Goal: Information Seeking & Learning: Learn about a topic

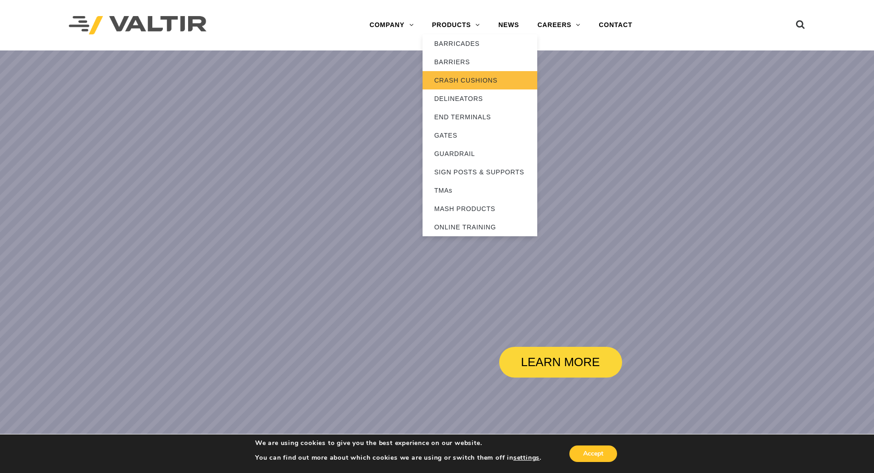
click at [459, 83] on link "CRASH CUSHIONS" at bounding box center [479, 80] width 115 height 18
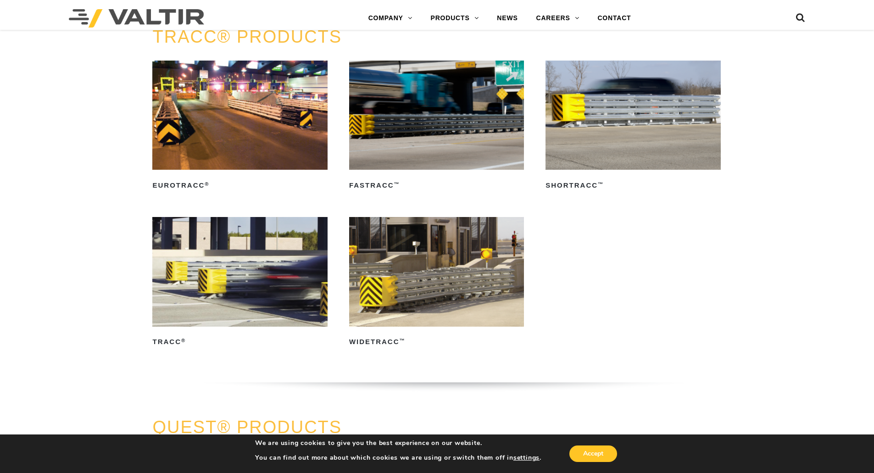
scroll to position [1559, 0]
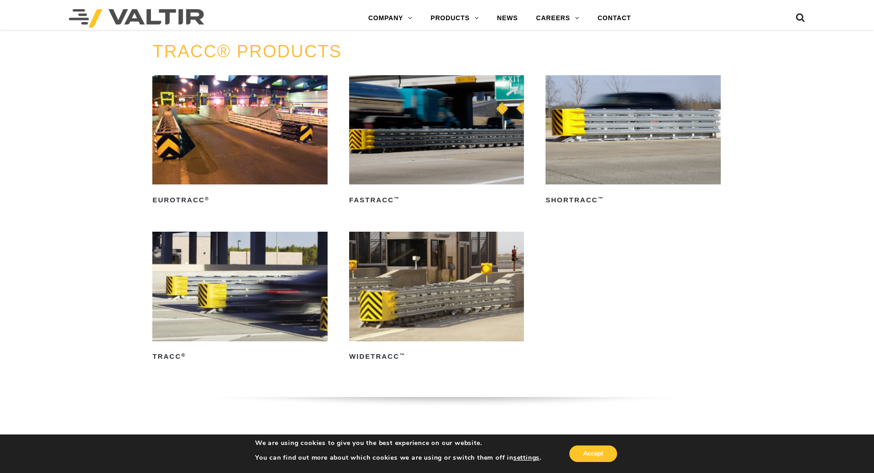
click at [238, 270] on img at bounding box center [239, 286] width 175 height 109
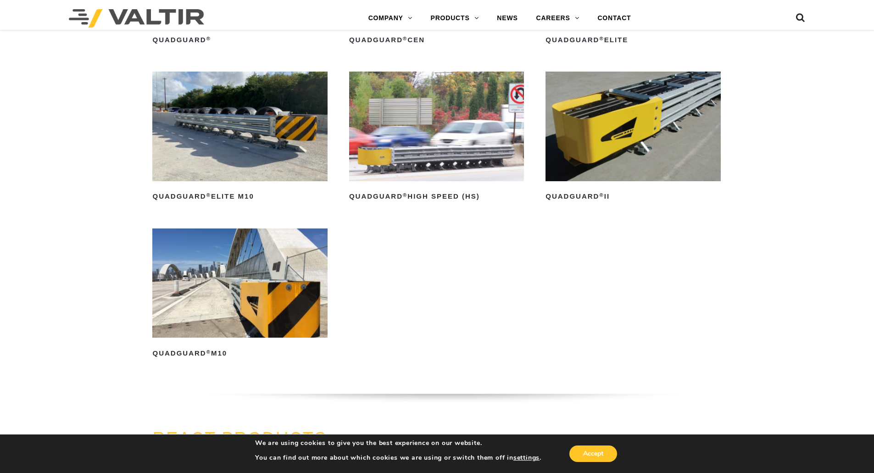
scroll to position [780, 0]
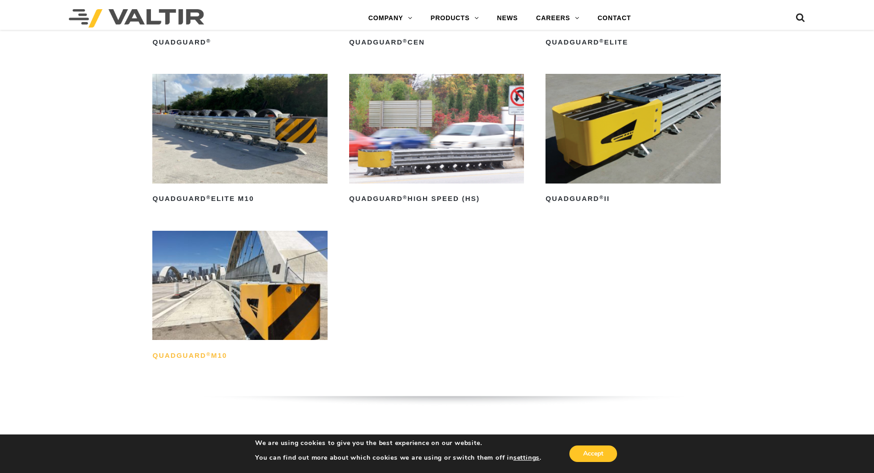
click at [191, 355] on h2 "QuadGuard ® M10" at bounding box center [239, 355] width 175 height 15
click at [614, 150] on img at bounding box center [632, 128] width 175 height 109
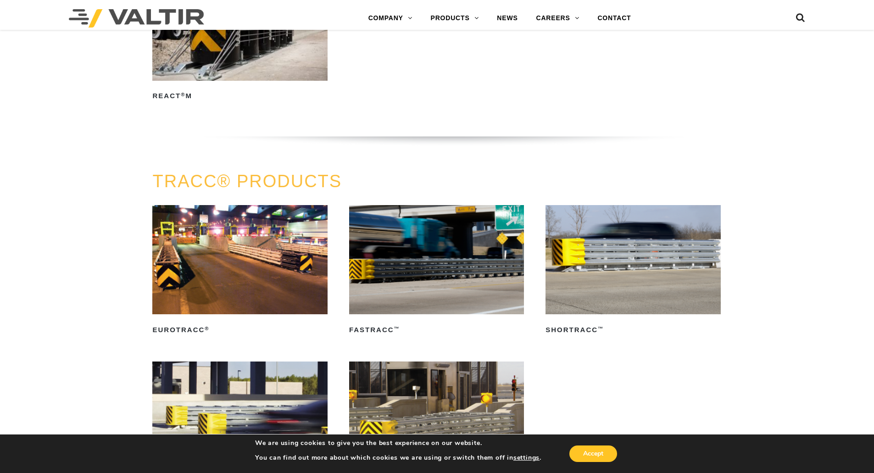
scroll to position [1513, 0]
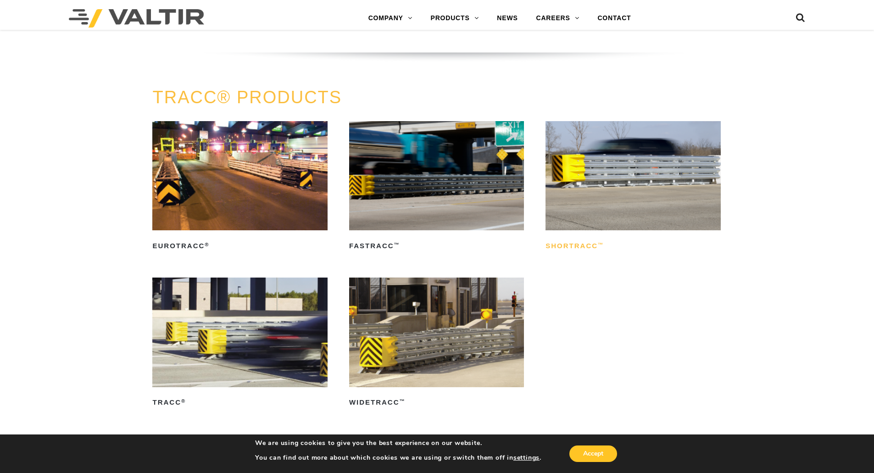
click at [575, 245] on h2 "ShorTRACC ™" at bounding box center [632, 245] width 175 height 15
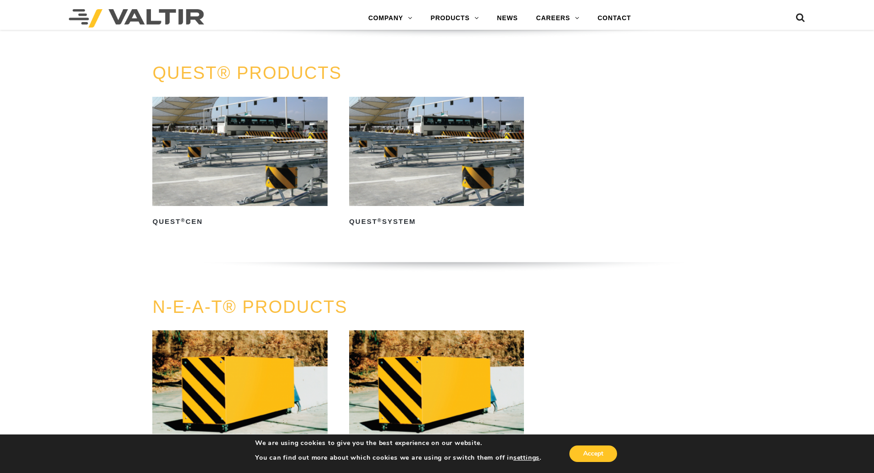
scroll to position [1880, 0]
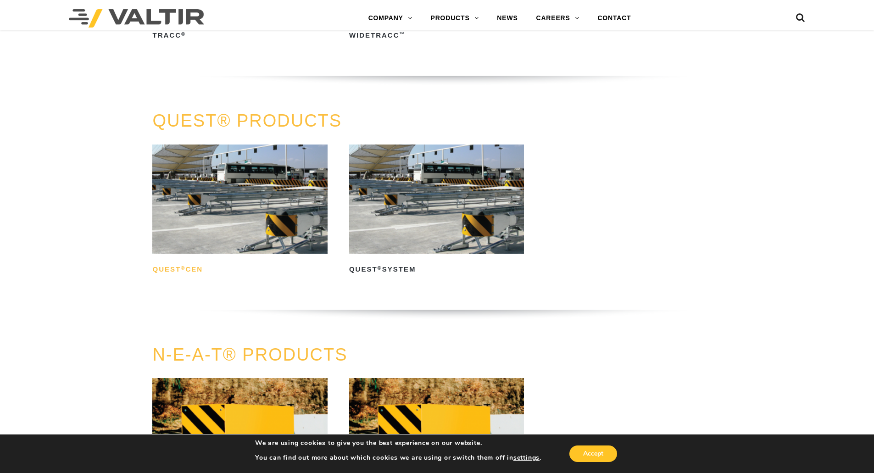
click at [172, 273] on h2 "QUEST ® CEN" at bounding box center [239, 269] width 175 height 15
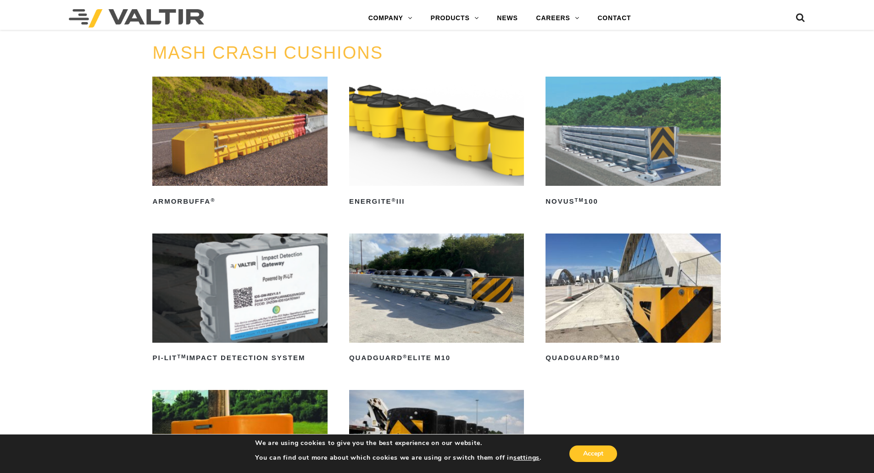
scroll to position [0, 0]
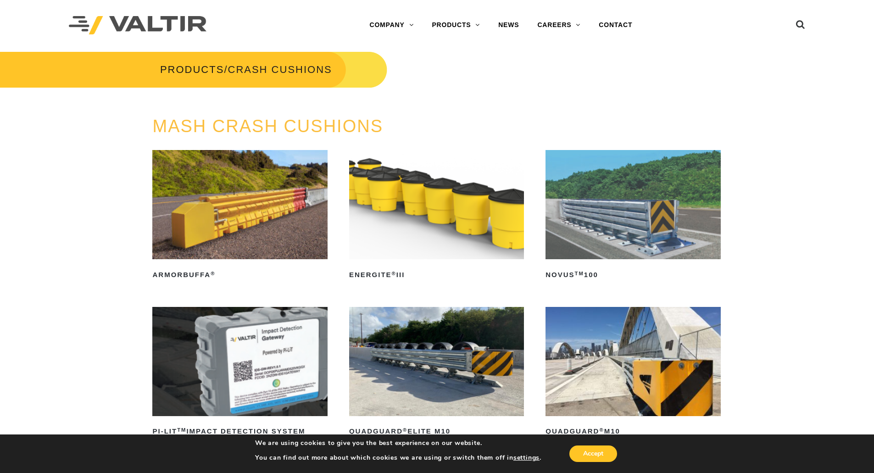
click at [772, 245] on div "MASH CRASH CUSHIONS ArmorBuffa ® Read more ENERGITE ® III Read more NOVUS TM 10…" at bounding box center [437, 390] width 874 height 547
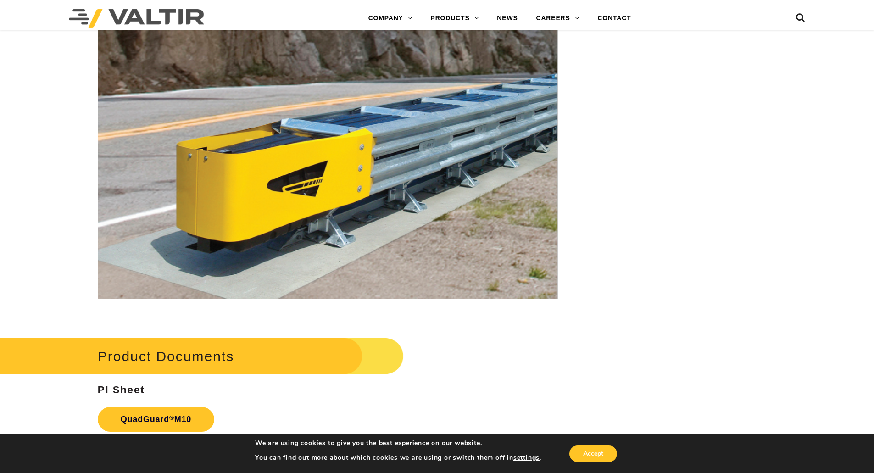
scroll to position [3302, 0]
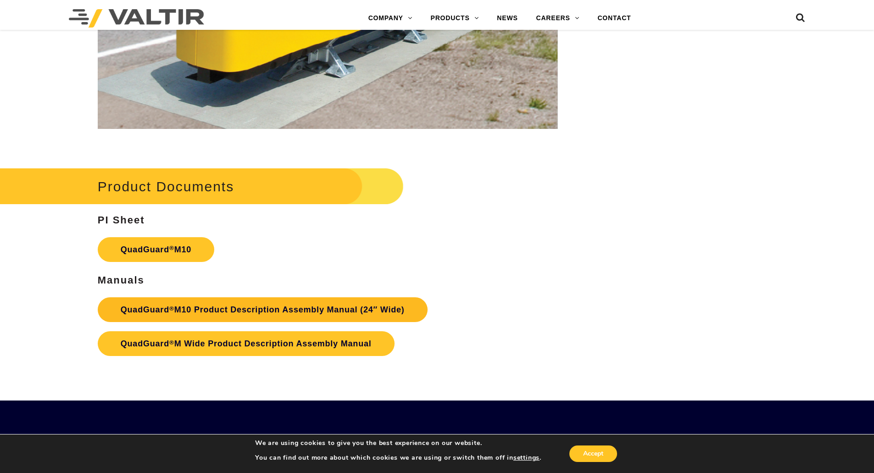
click at [190, 306] on link "QuadGuard ® M10 Product Description Assembly Manual (24″ Wide)" at bounding box center [263, 309] width 330 height 25
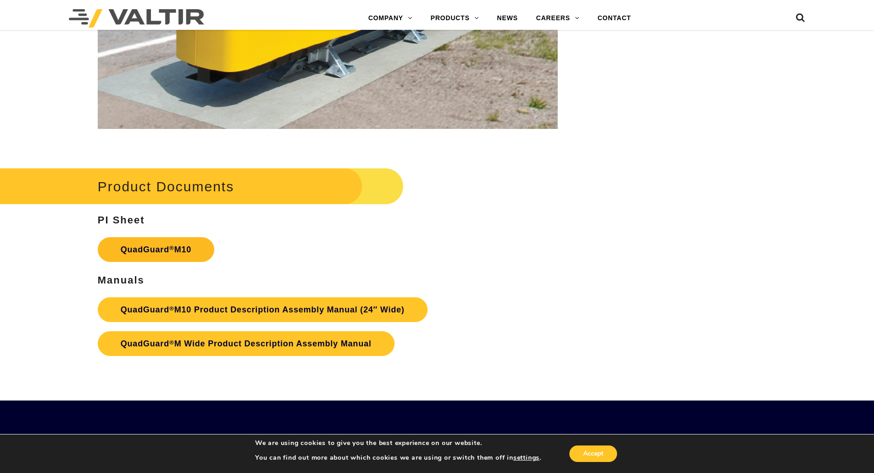
click at [176, 247] on link "QuadGuard ® M10" at bounding box center [156, 249] width 116 height 25
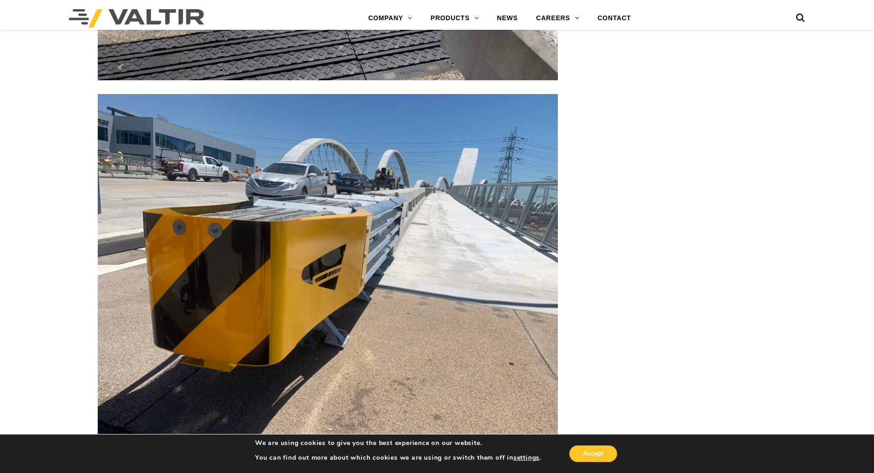
scroll to position [2706, 0]
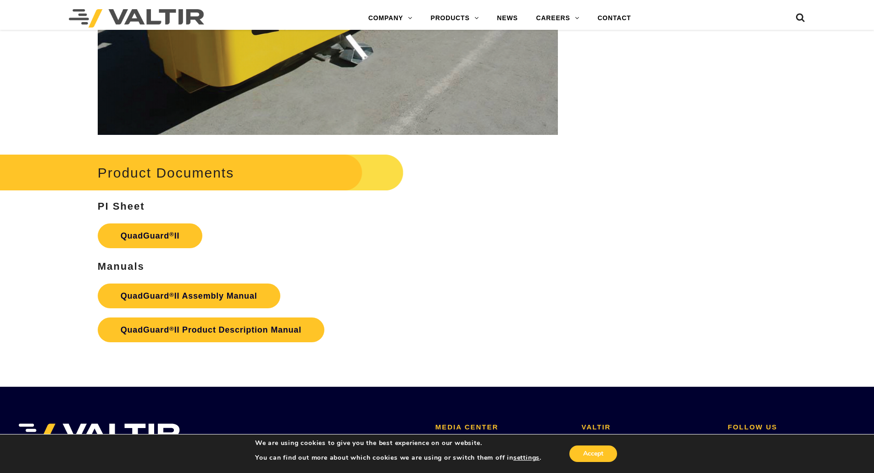
scroll to position [1743, 0]
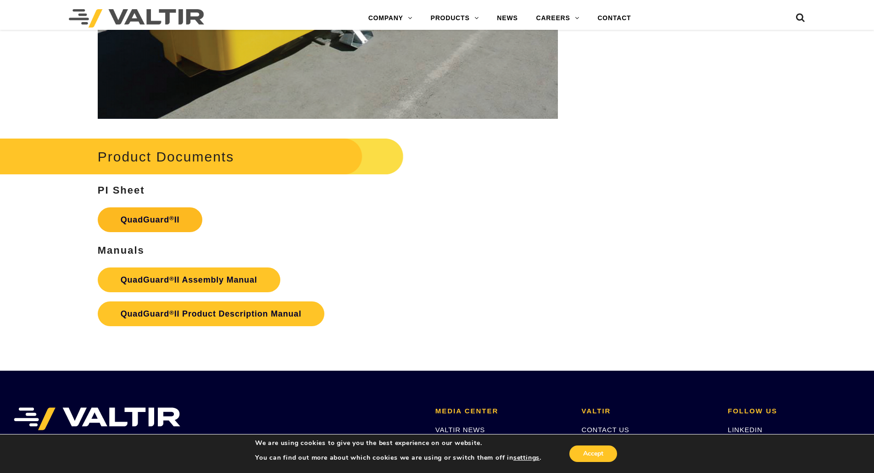
click at [164, 207] on link "QuadGuard ® II" at bounding box center [150, 219] width 105 height 25
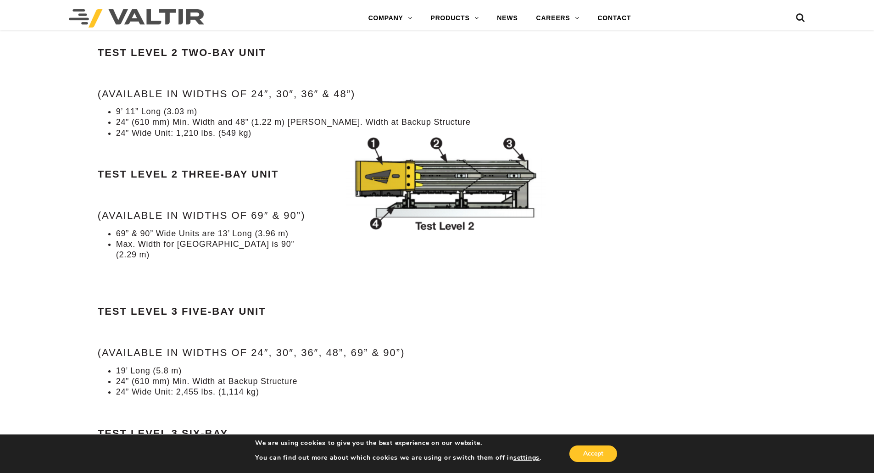
scroll to position [963, 0]
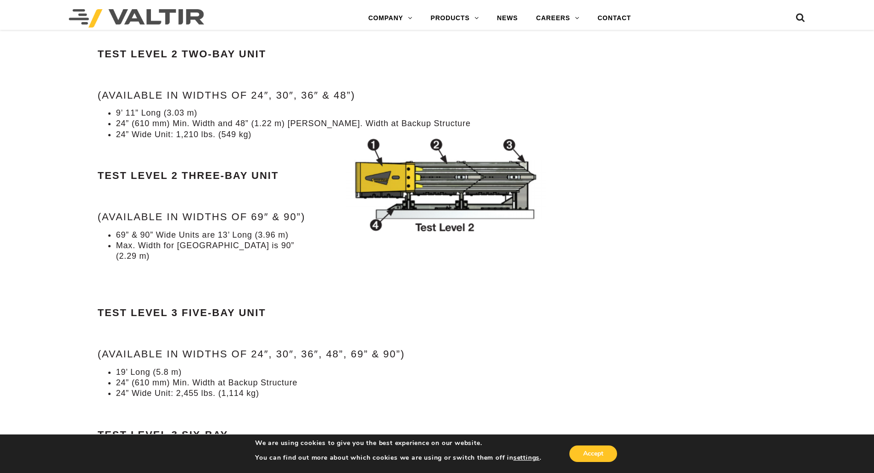
click at [368, 102] on div "Specifications Test Level 2 Two-Bay Unit (Available in widths of 24″, 30″, 36″ …" at bounding box center [328, 259] width 460 height 567
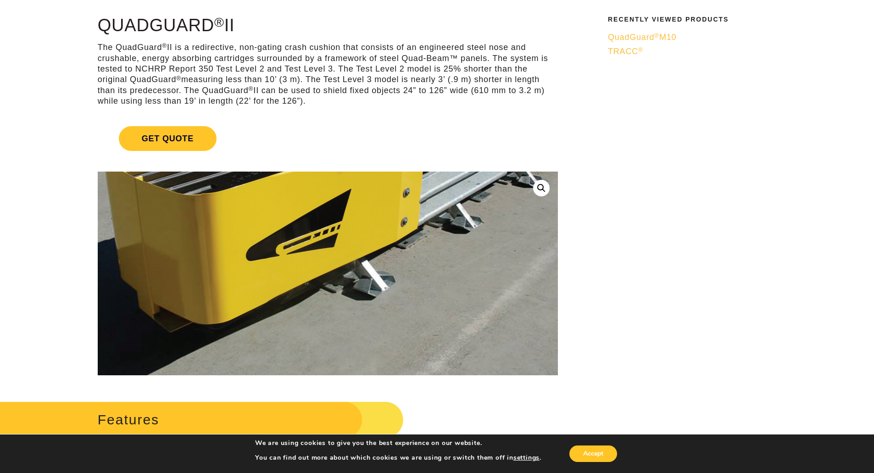
scroll to position [0, 0]
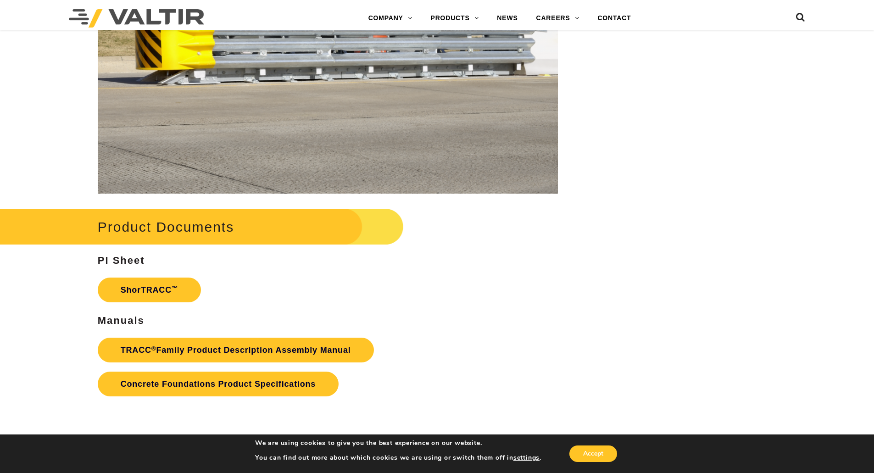
scroll to position [1422, 0]
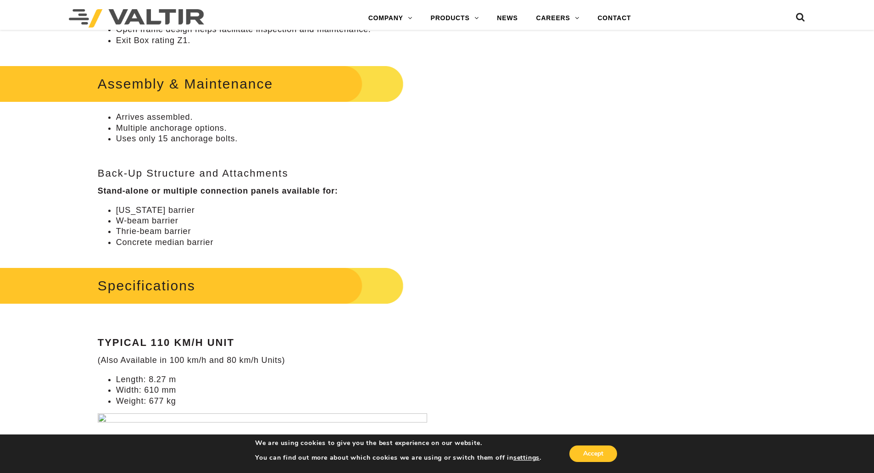
scroll to position [688, 0]
